Goal: Book appointment/travel/reservation

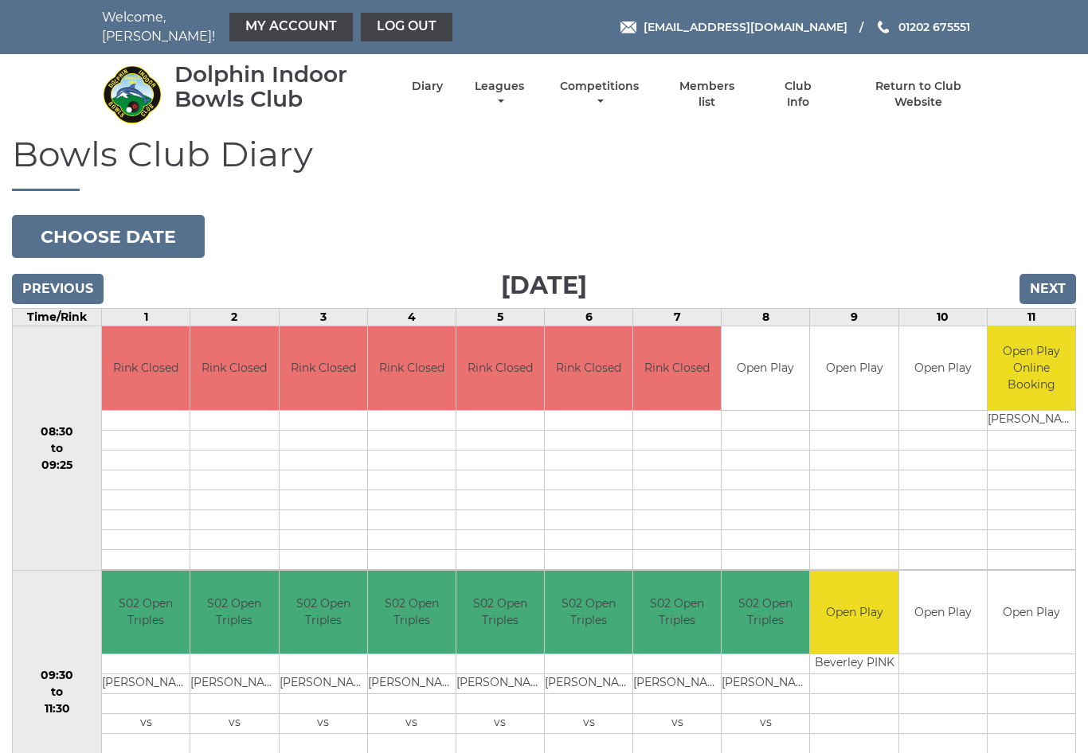
click at [1055, 275] on input "Next" at bounding box center [1047, 289] width 57 height 30
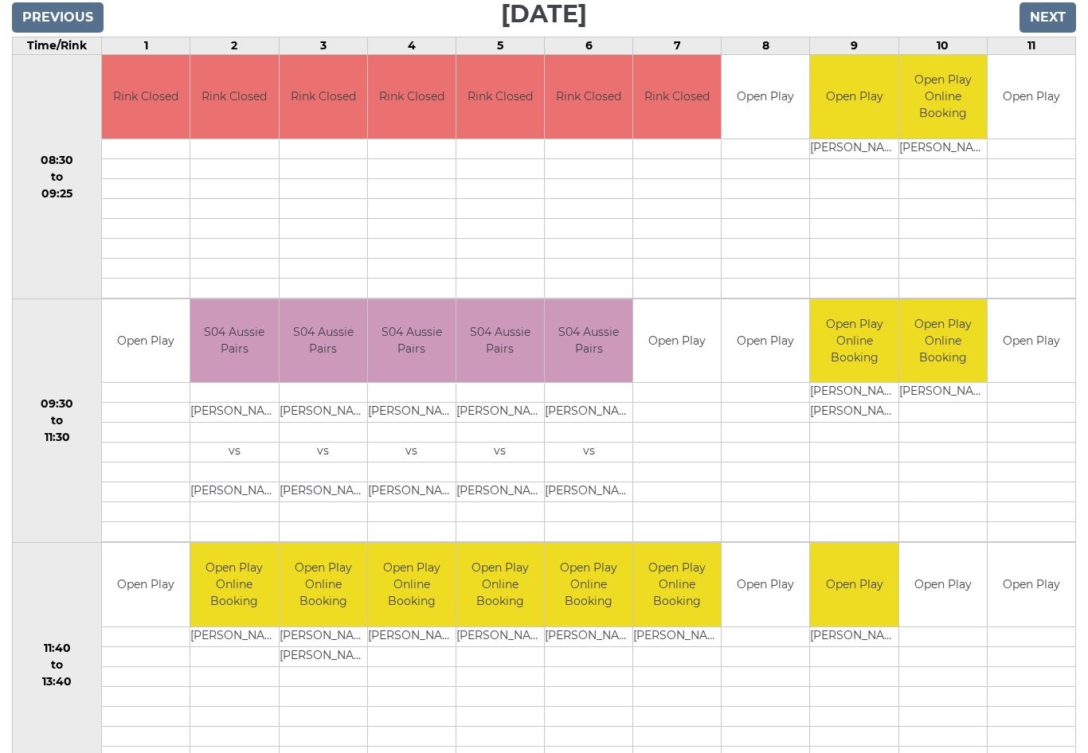
scroll to position [272, 0]
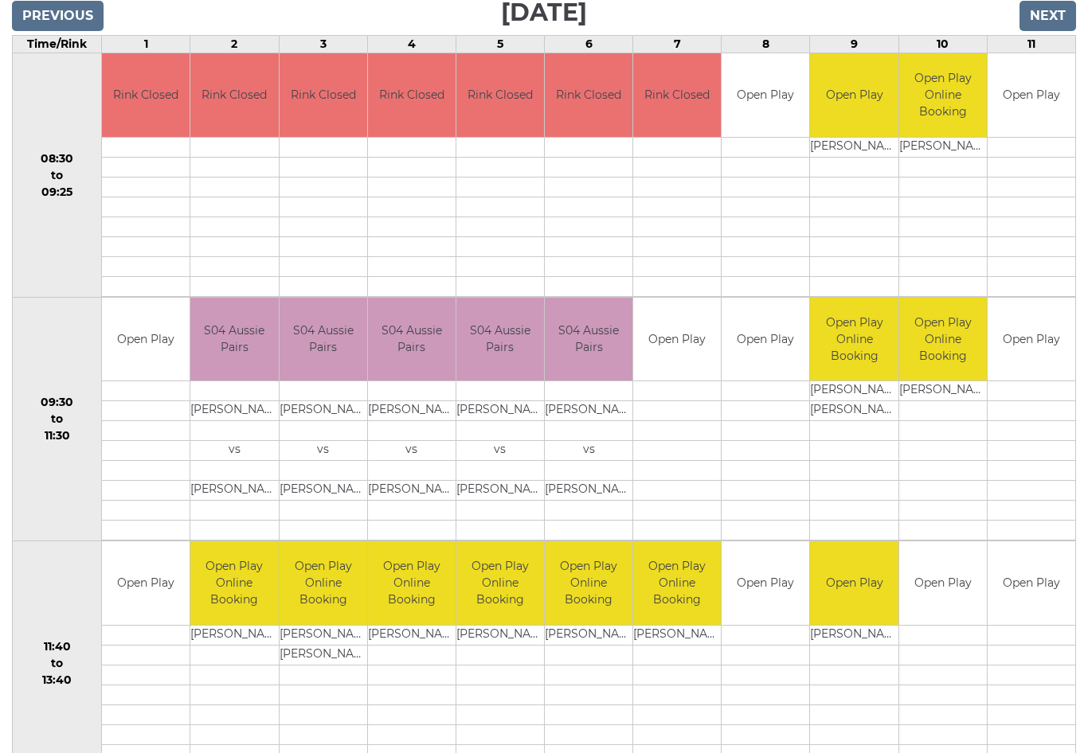
click at [0, 0] on link "Book slot" at bounding box center [0, 0] width 0 height 0
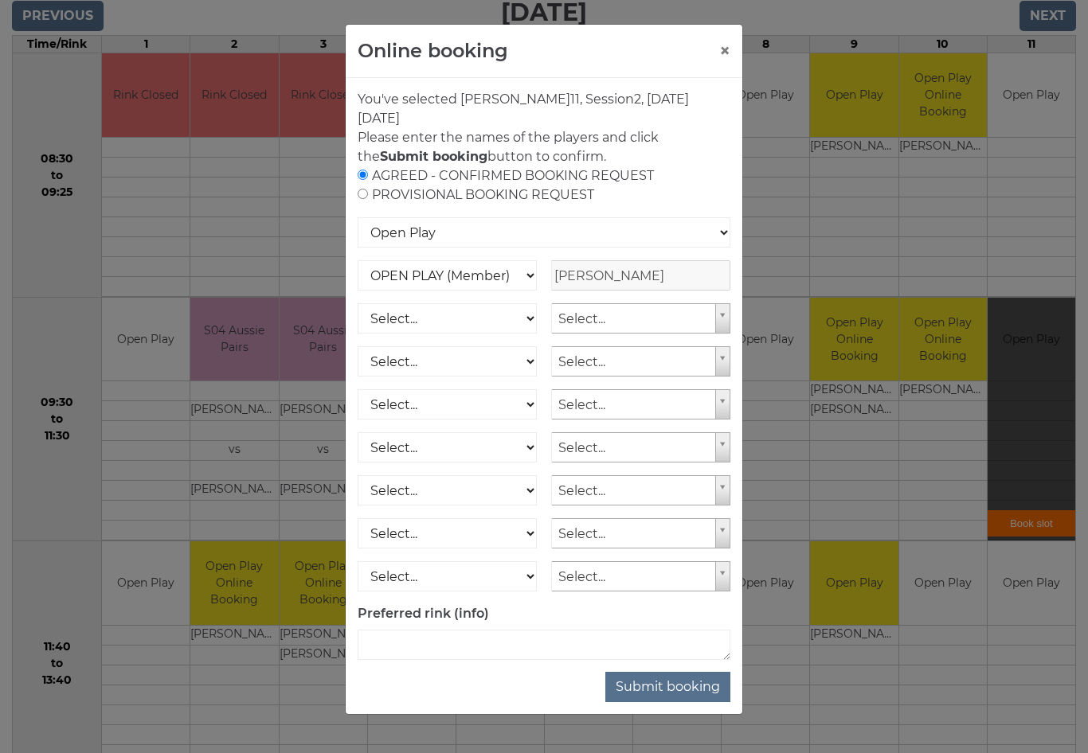
click at [675, 688] on button "Submit booking" at bounding box center [667, 687] width 125 height 30
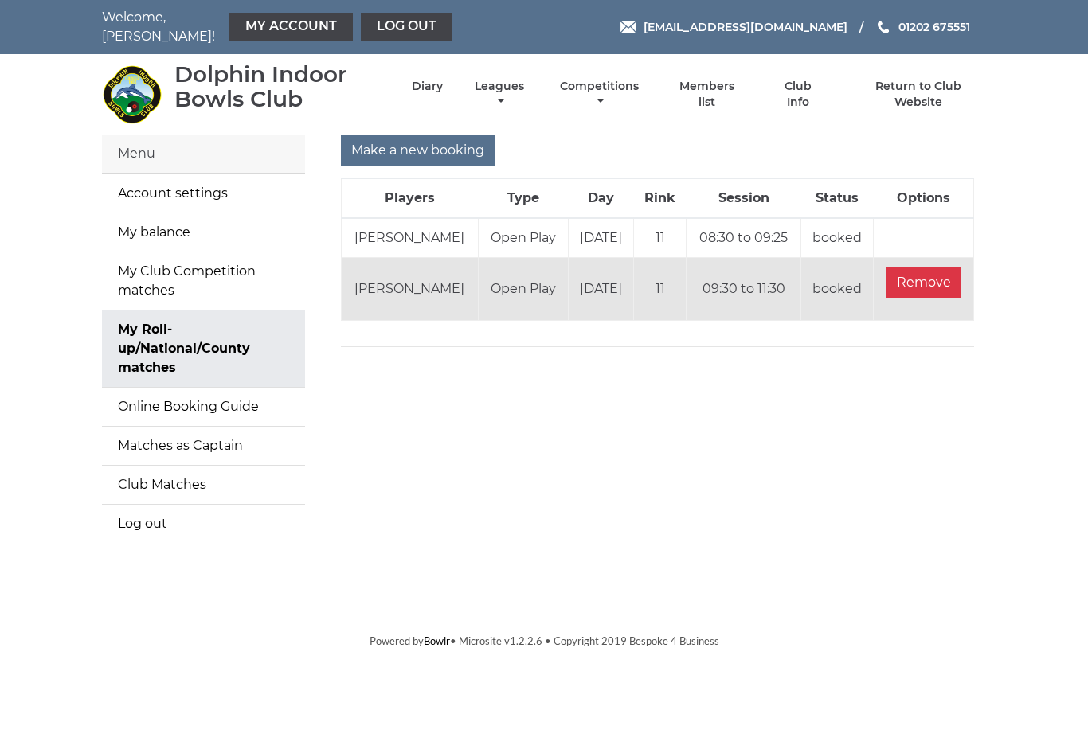
click at [428, 135] on input "Make a new booking" at bounding box center [418, 150] width 154 height 30
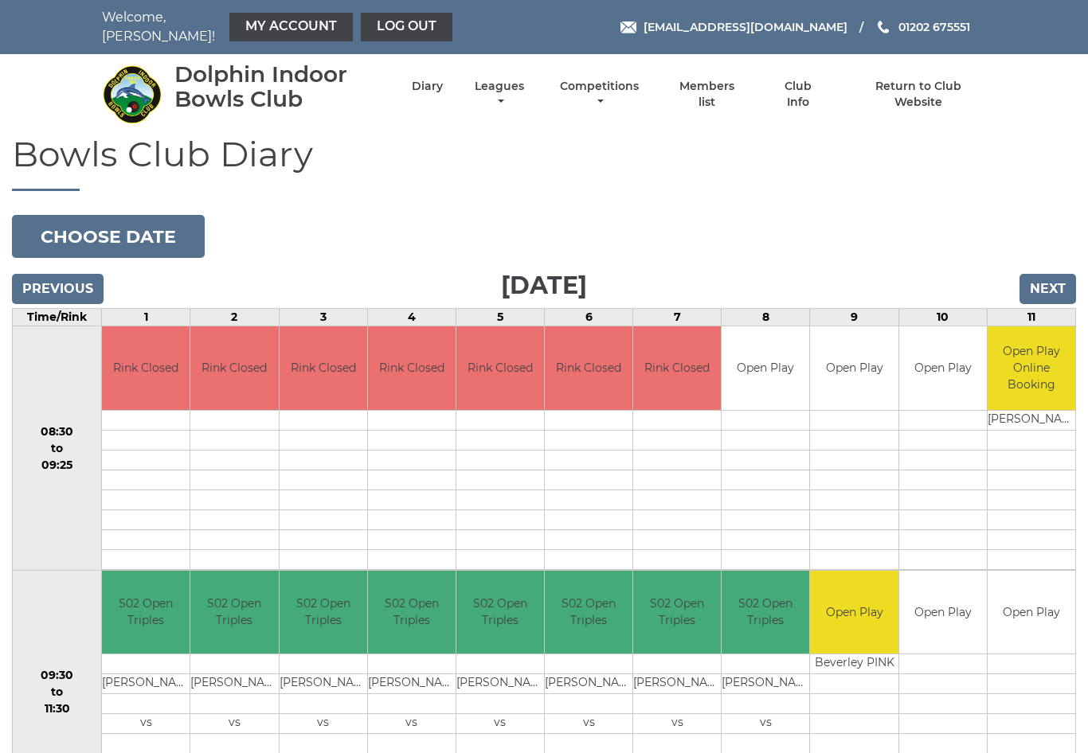
click at [1053, 278] on input "Next" at bounding box center [1047, 289] width 57 height 30
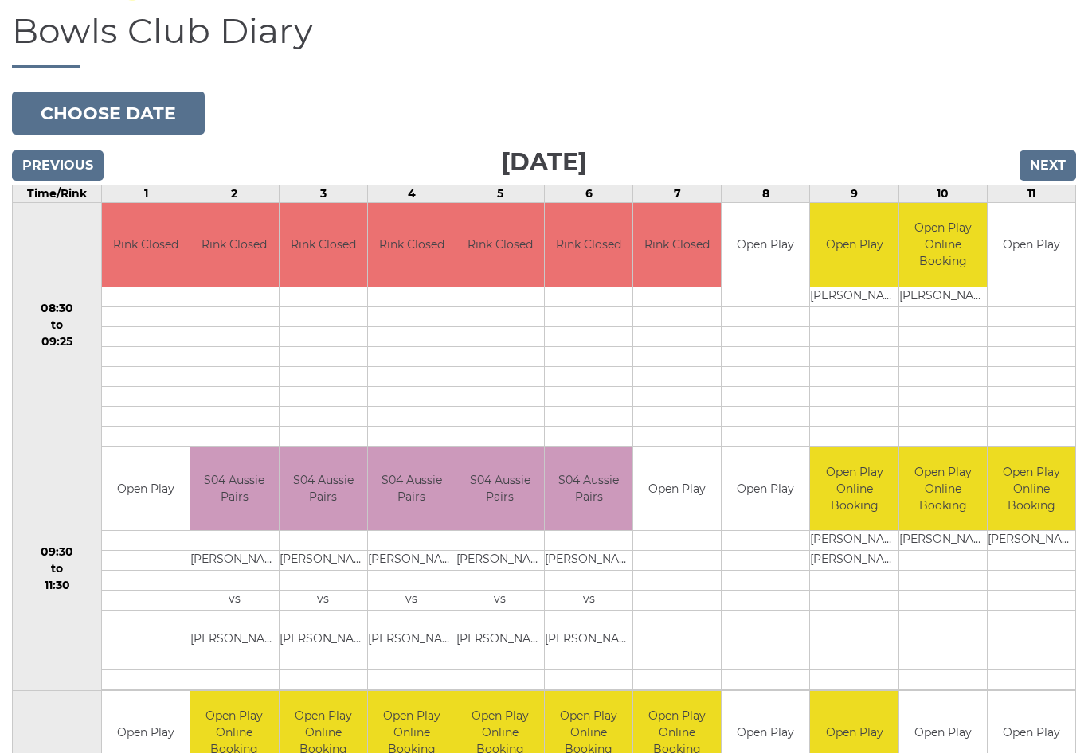
scroll to position [123, 0]
click at [934, 111] on div "Bowls Club Diary 2025-08-27 Choose date Wednesday 27th August 2025 Previous Nex…" at bounding box center [544, 595] width 1088 height 1168
click at [1050, 155] on input "Next" at bounding box center [1047, 165] width 57 height 30
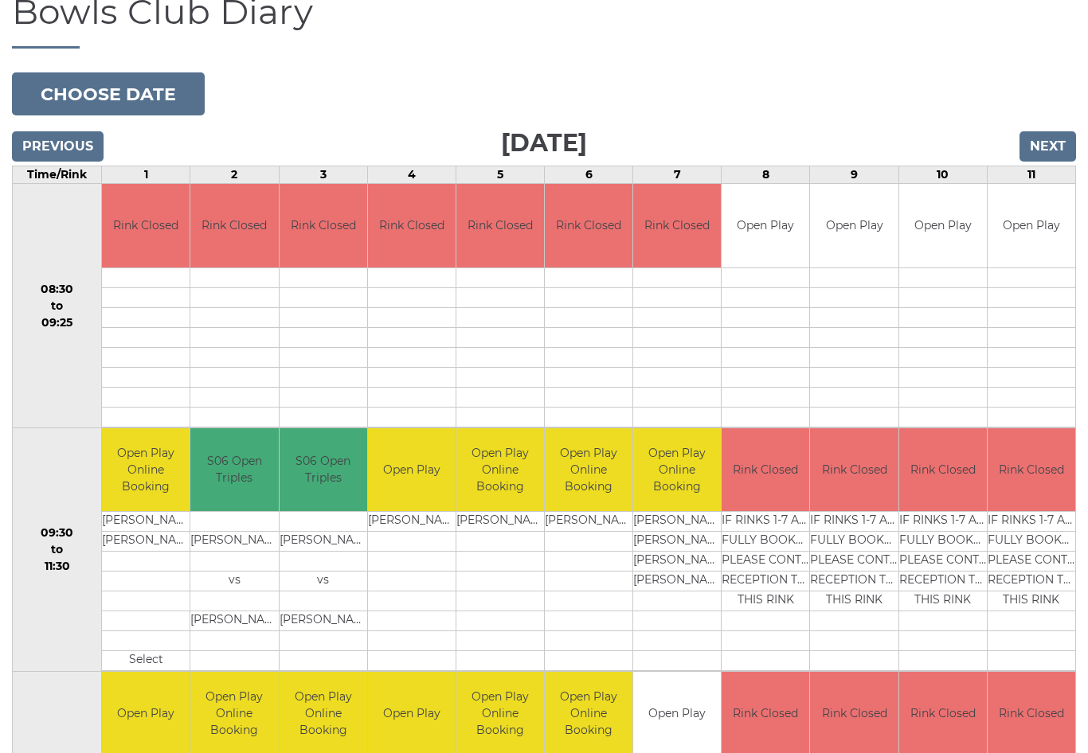
scroll to position [85, 0]
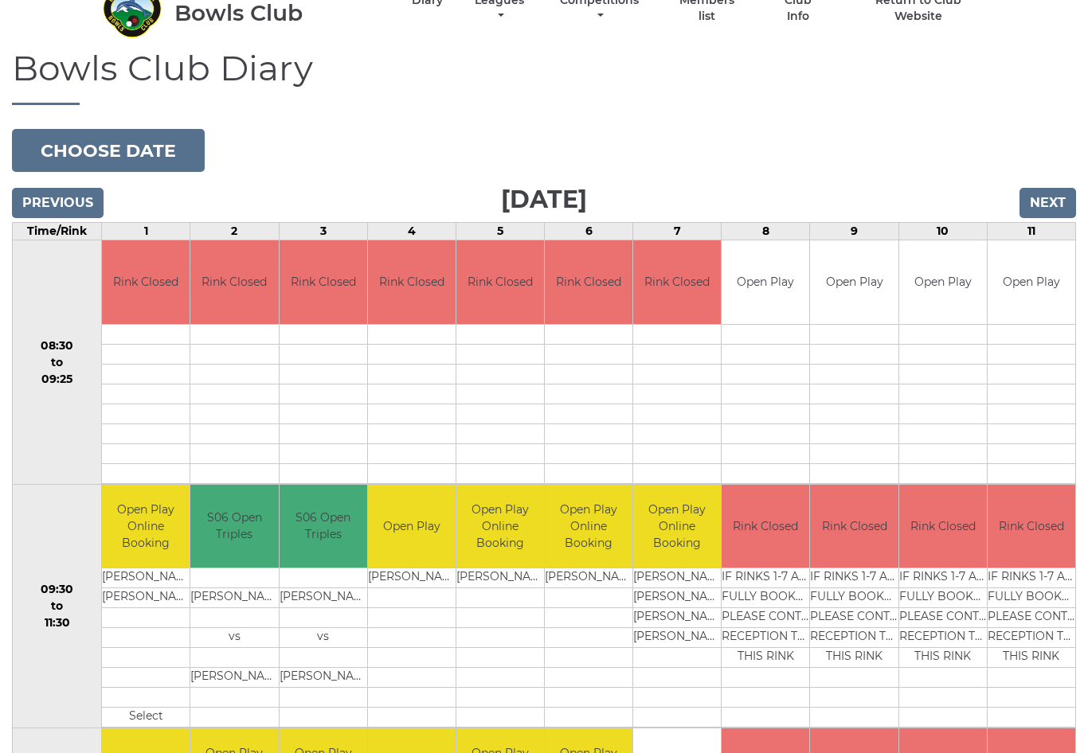
click at [1060, 189] on input "Next" at bounding box center [1047, 204] width 57 height 30
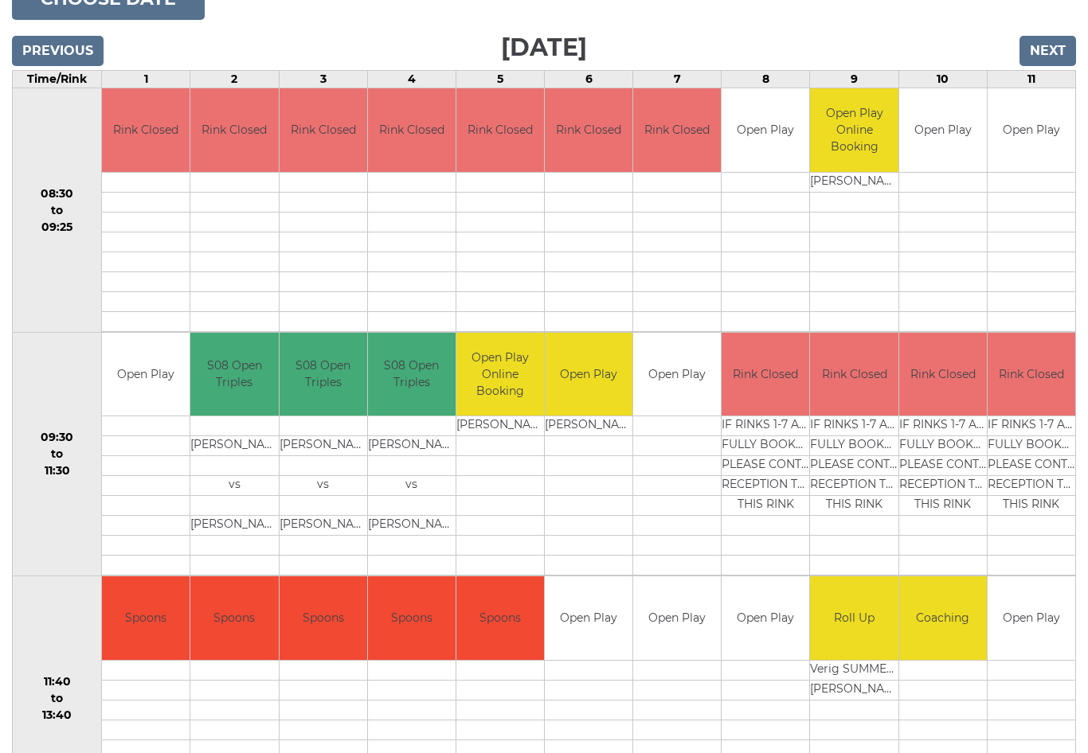
scroll to position [239, 0]
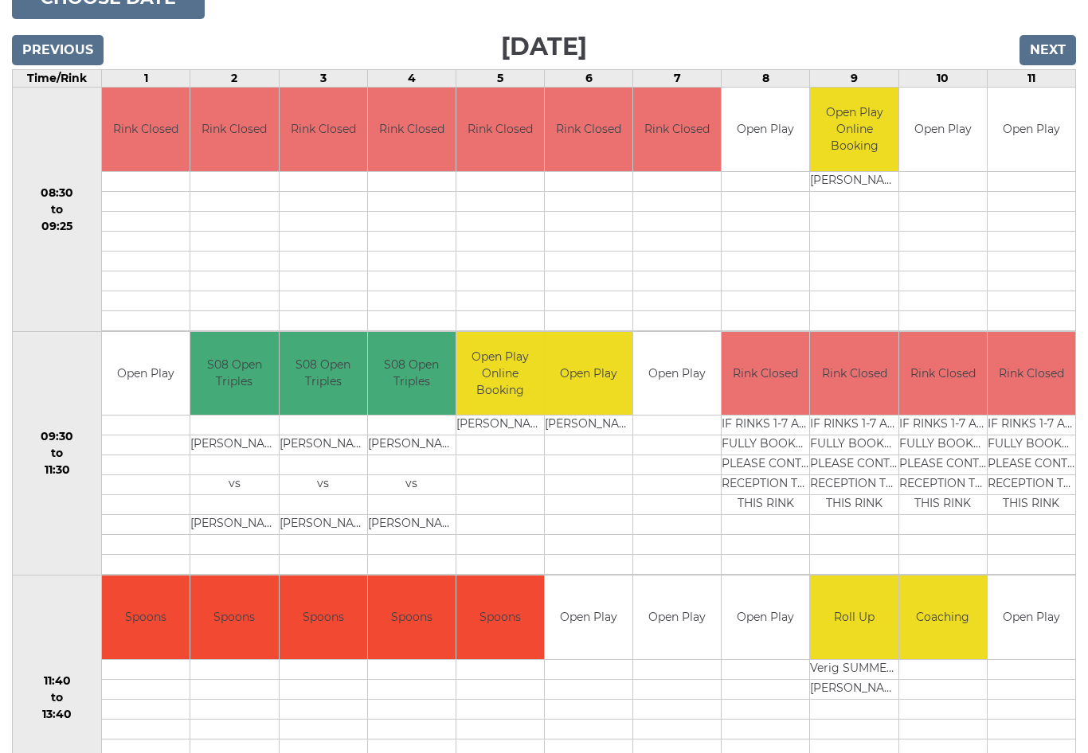
click at [0, 0] on link "Book slot" at bounding box center [0, 0] width 0 height 0
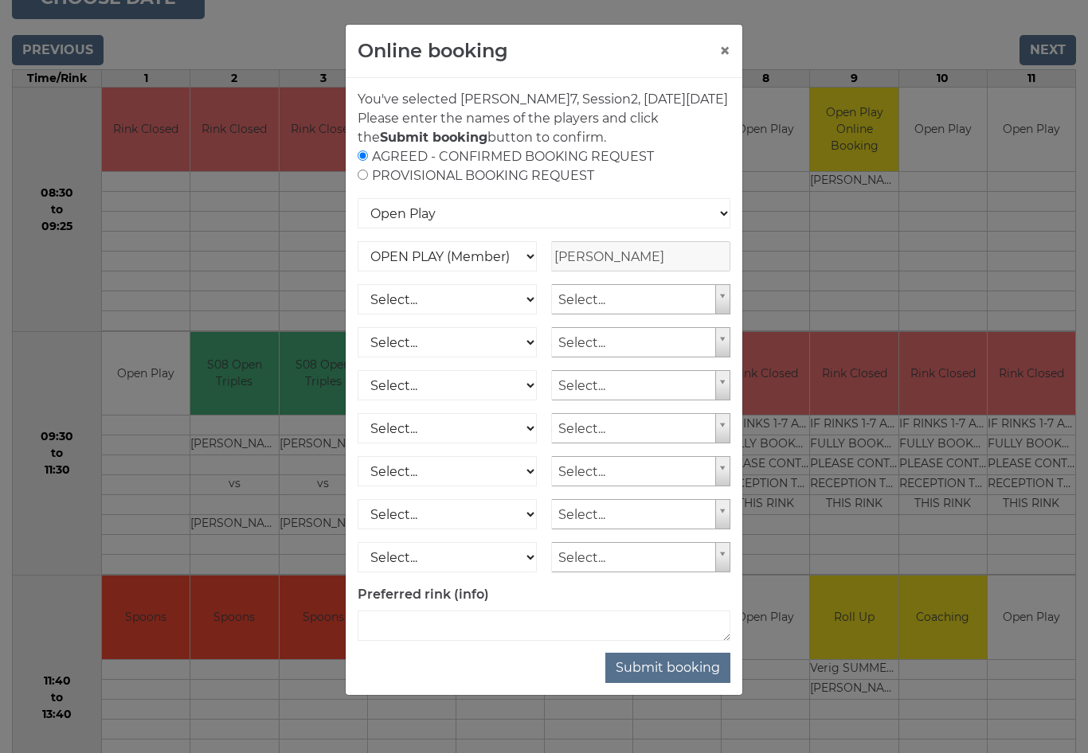
click at [682, 683] on button "Submit booking" at bounding box center [667, 668] width 125 height 30
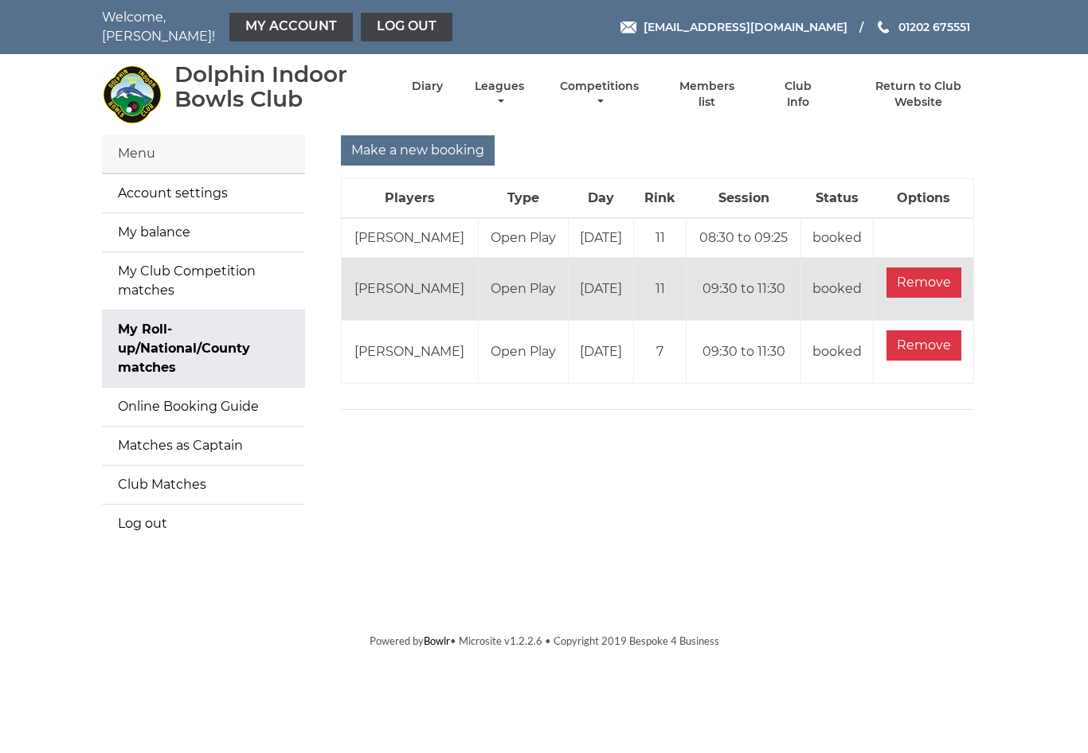
click at [246, 222] on link "My balance" at bounding box center [203, 232] width 203 height 38
